Goal: Task Accomplishment & Management: Manage account settings

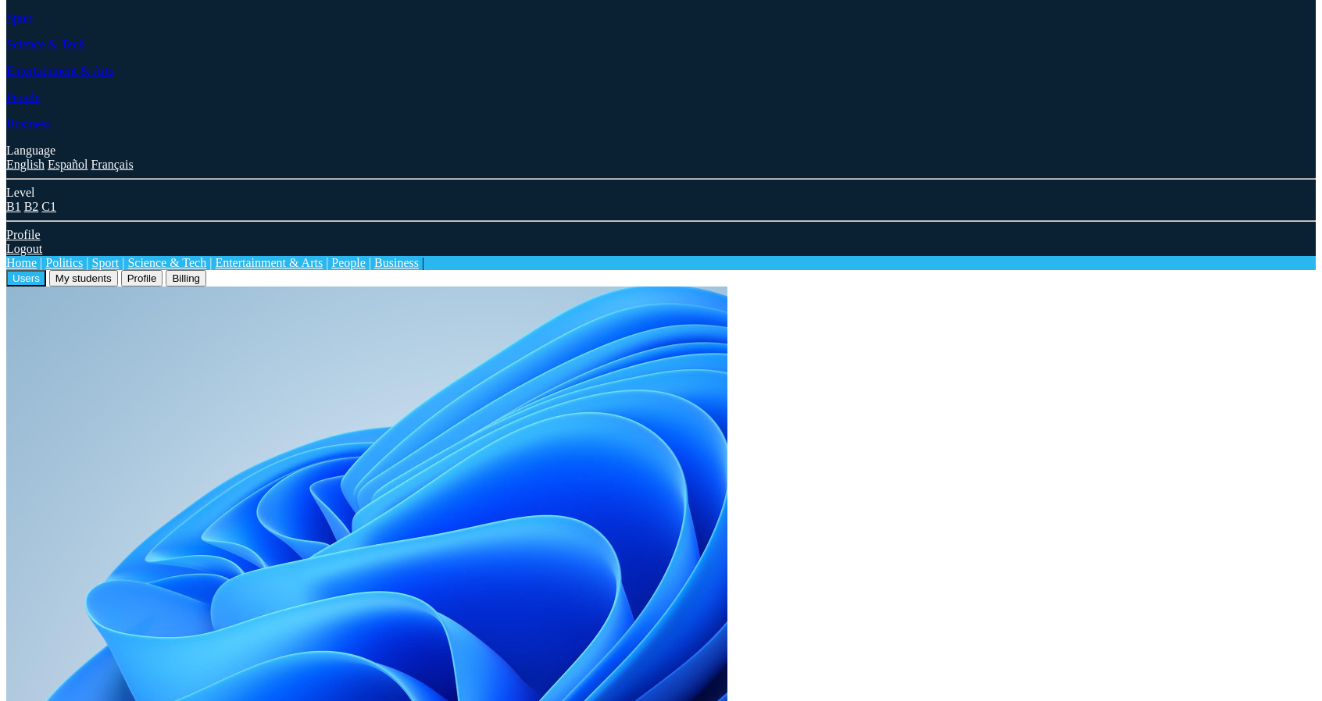
scroll to position [246, 0]
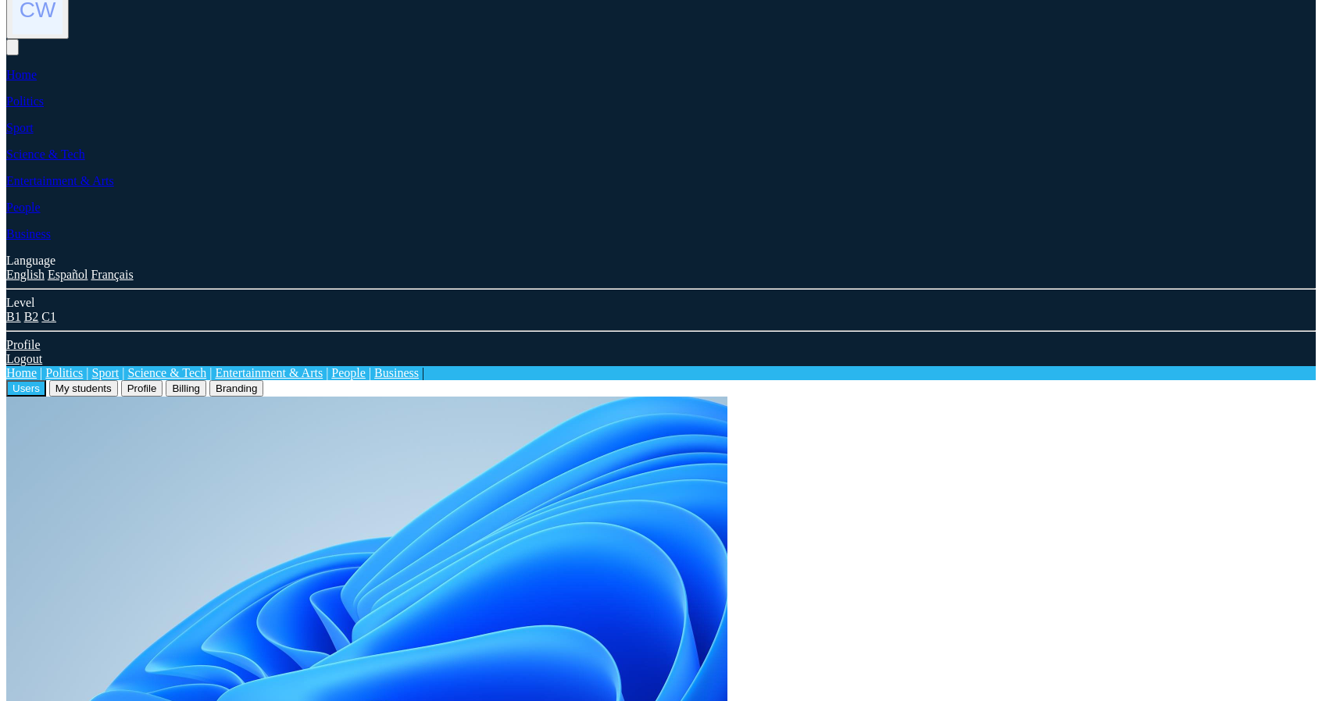
scroll to position [246, 0]
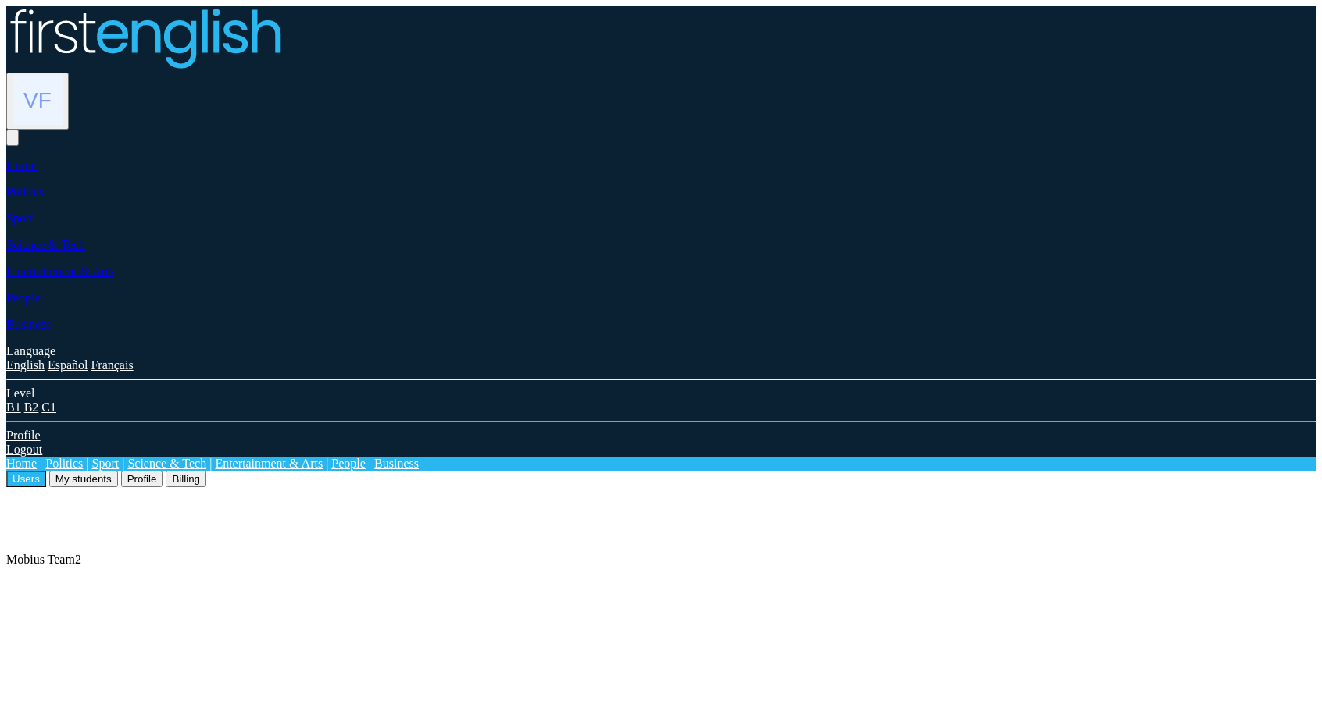
click at [206, 471] on button "Billing" at bounding box center [186, 479] width 41 height 16
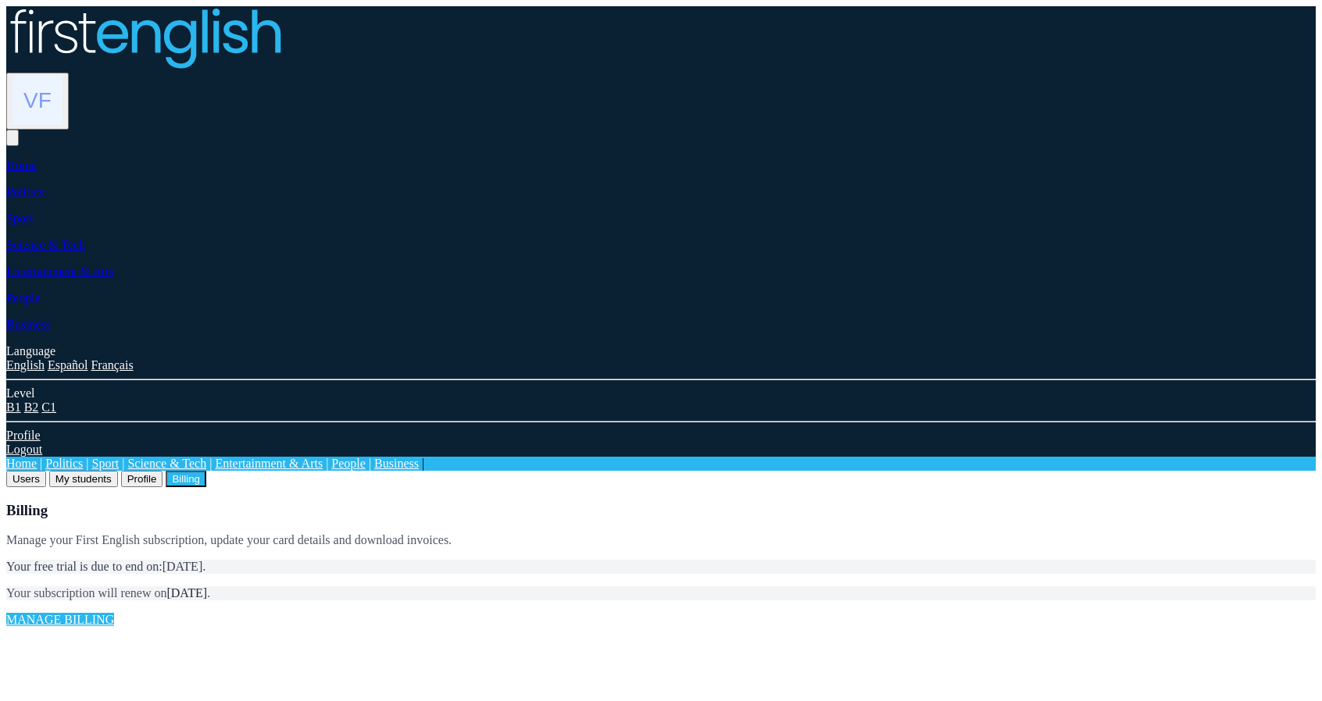
click at [163, 471] on button "Profile" at bounding box center [142, 479] width 42 height 16
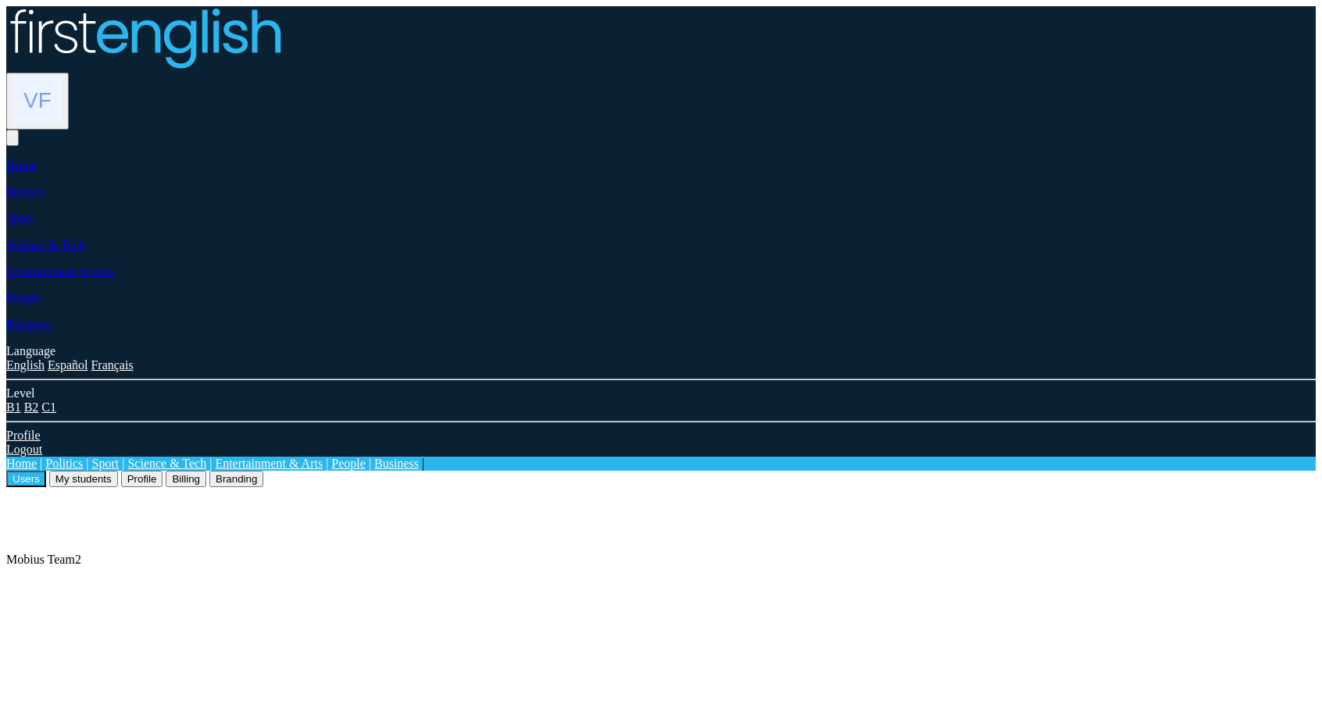
click at [263, 471] on button "Branding" at bounding box center [236, 479] width 54 height 16
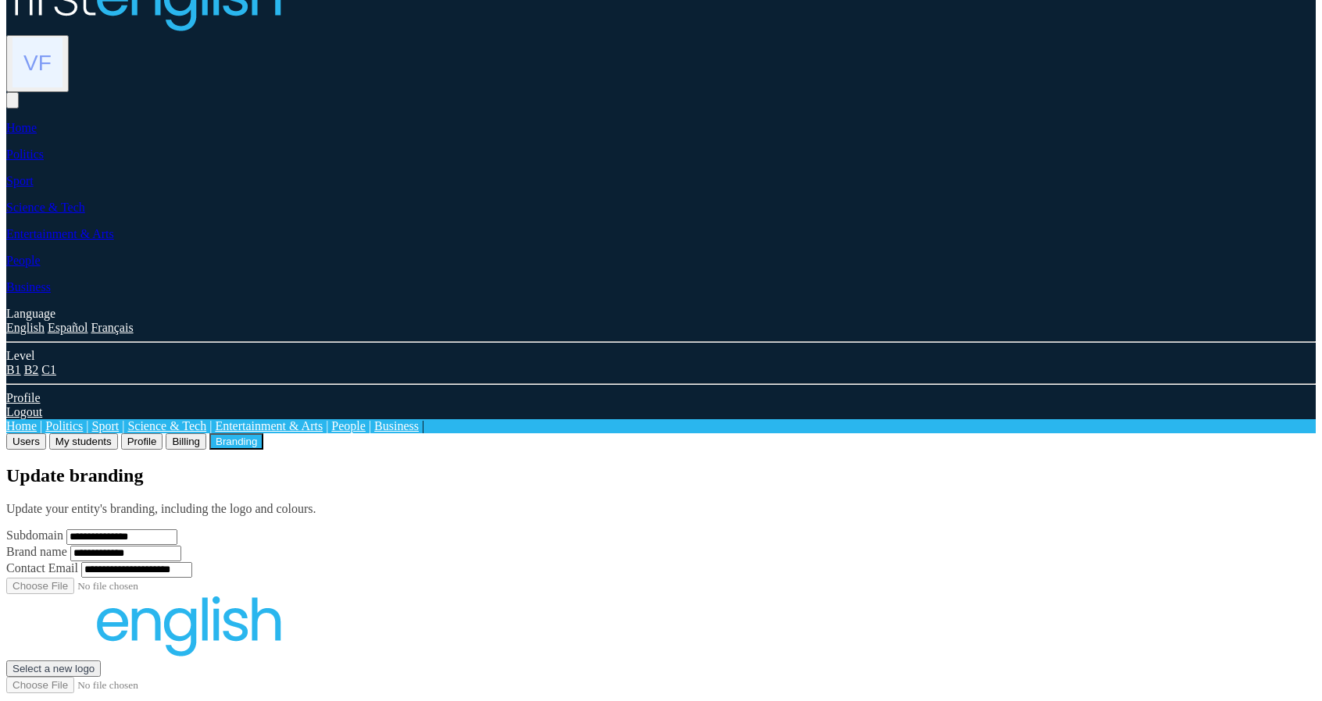
scroll to position [177, 0]
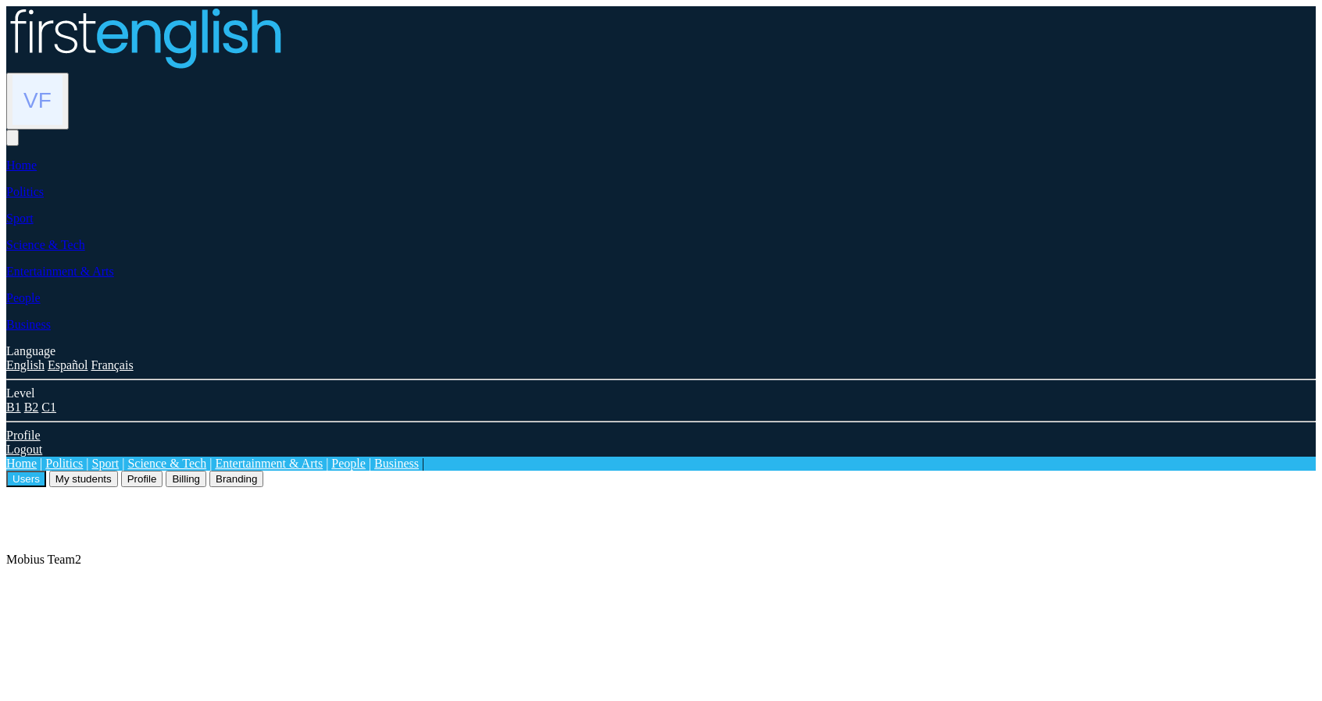
click at [263, 471] on button "Branding" at bounding box center [236, 479] width 54 height 16
